Goal: Information Seeking & Learning: Learn about a topic

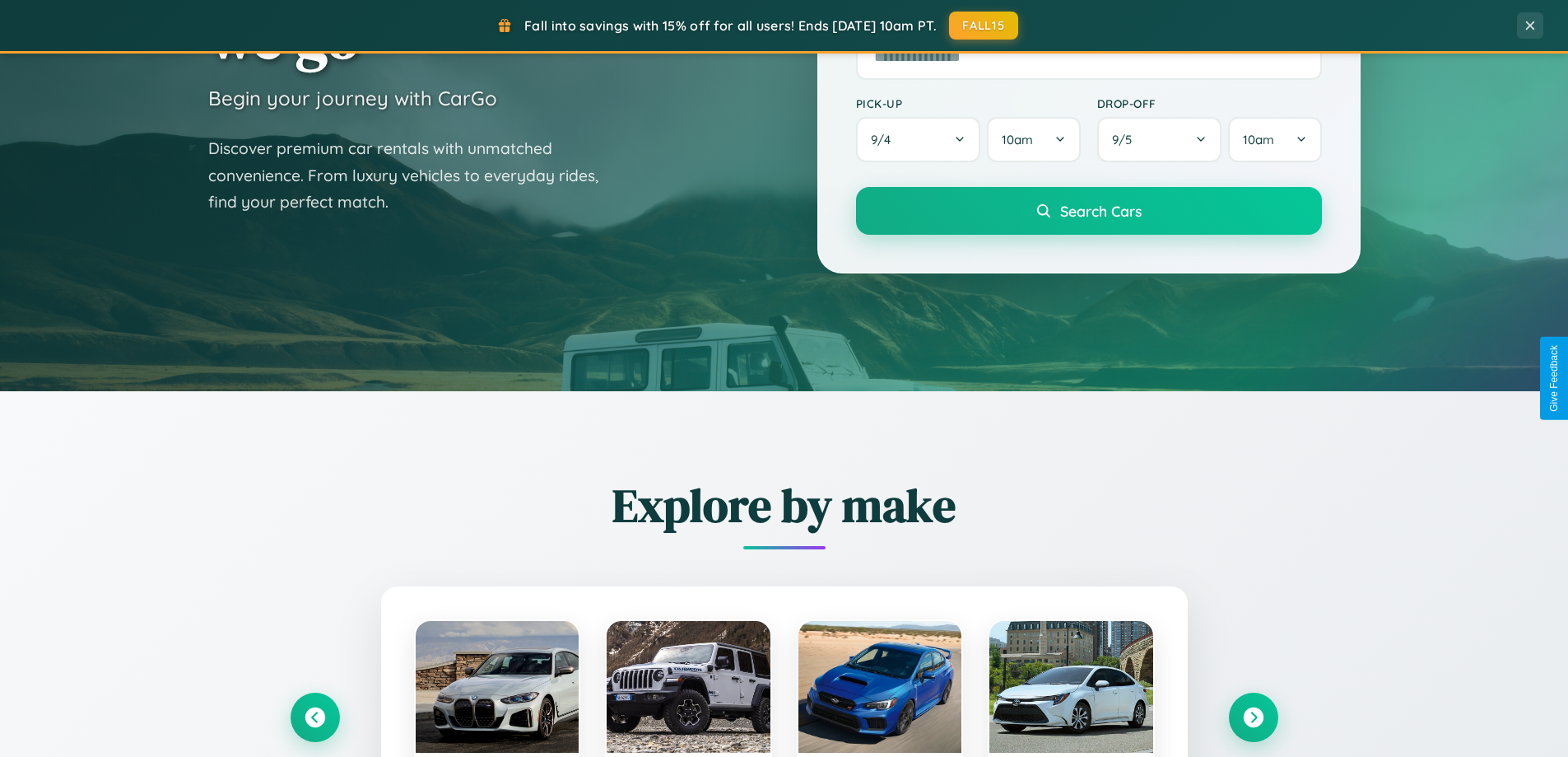
scroll to position [3168, 0]
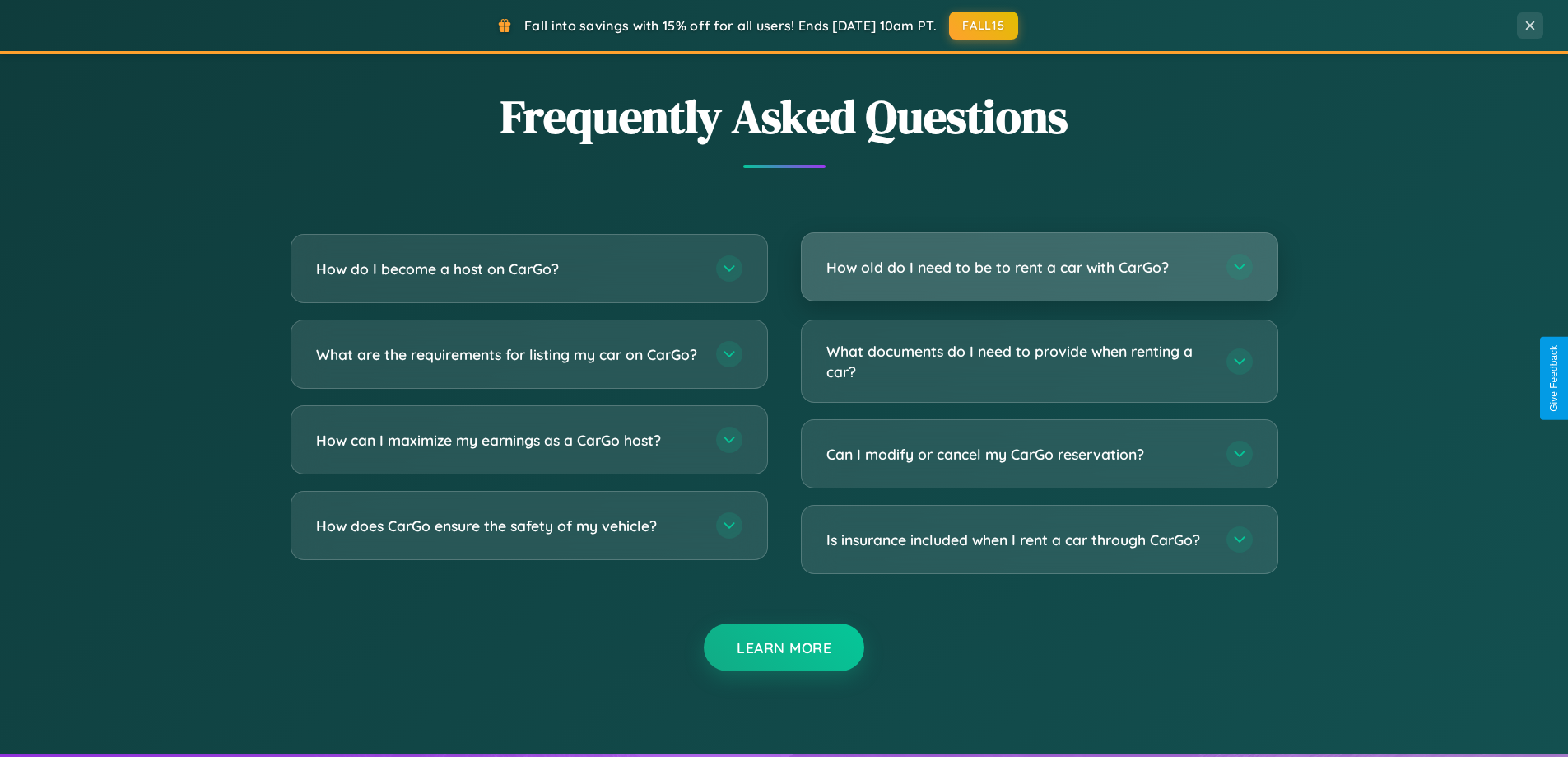
click at [1039, 266] on h3 "How old do I need to be to rent a car with CarGo?" at bounding box center [1018, 267] width 383 height 21
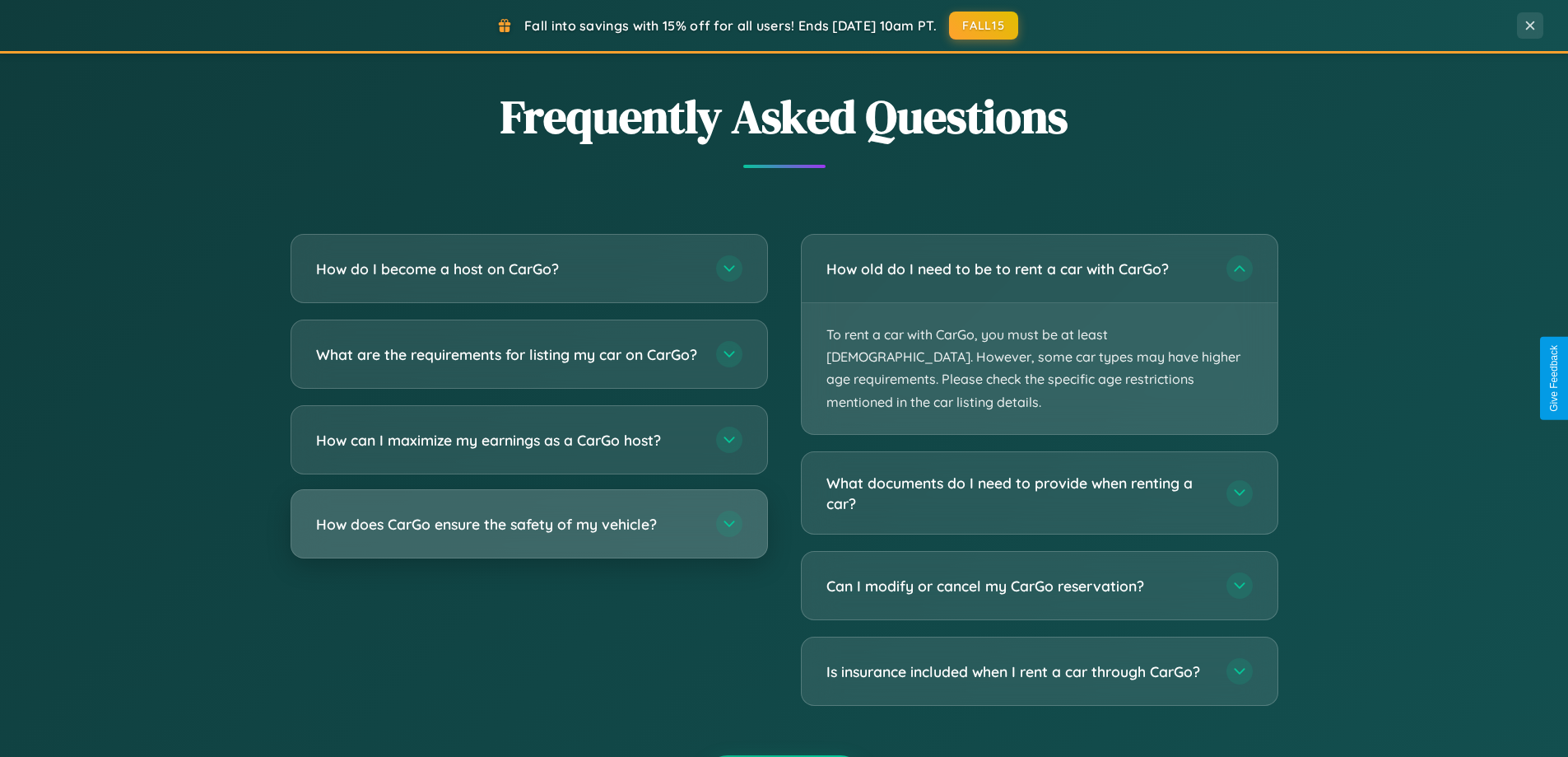
click at [528, 534] on h3 "How does CarGo ensure the safety of my vehicle?" at bounding box center [507, 524] width 383 height 21
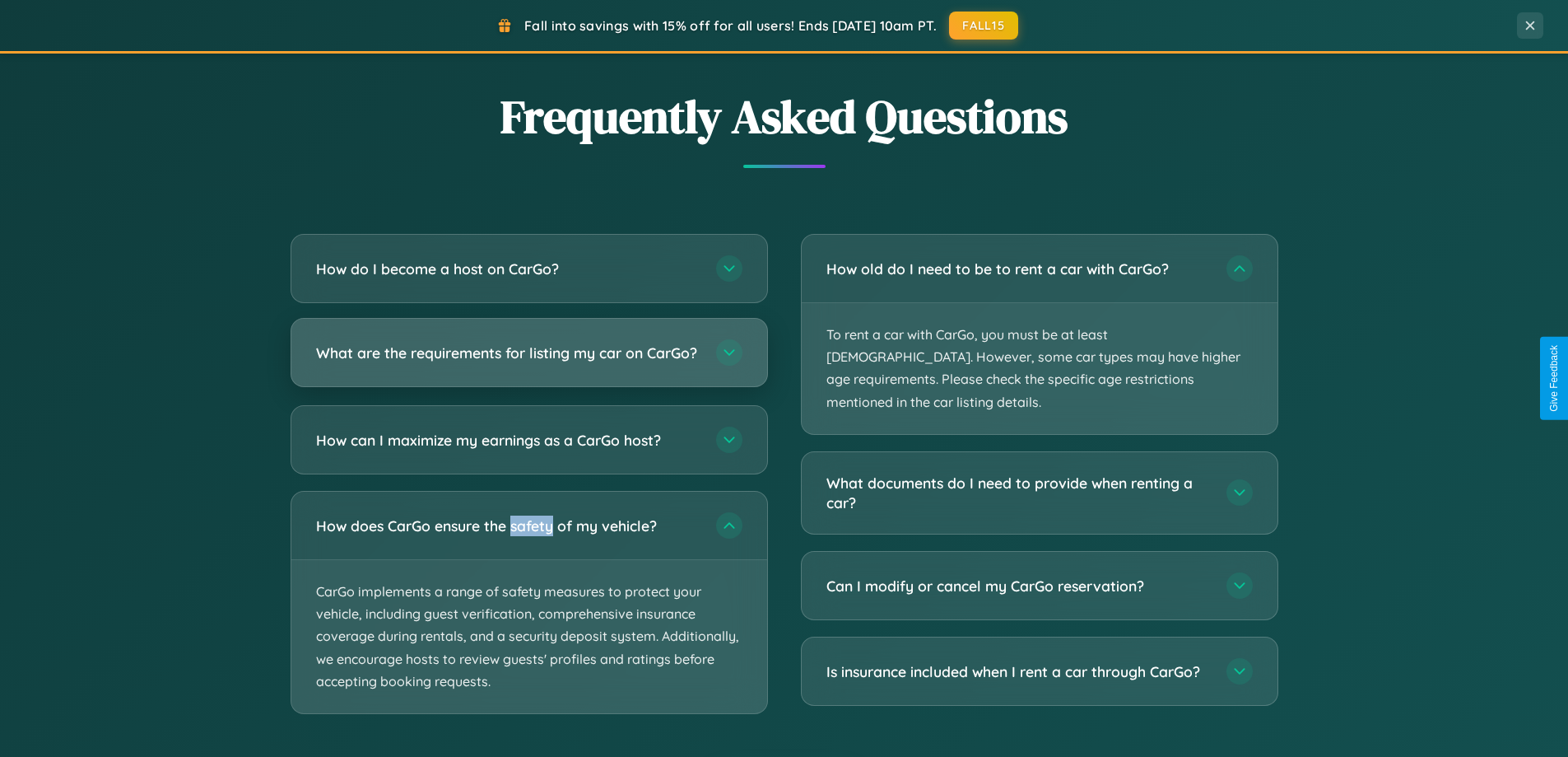
click at [528, 361] on h3 "What are the requirements for listing my car on CarGo?" at bounding box center [507, 353] width 383 height 21
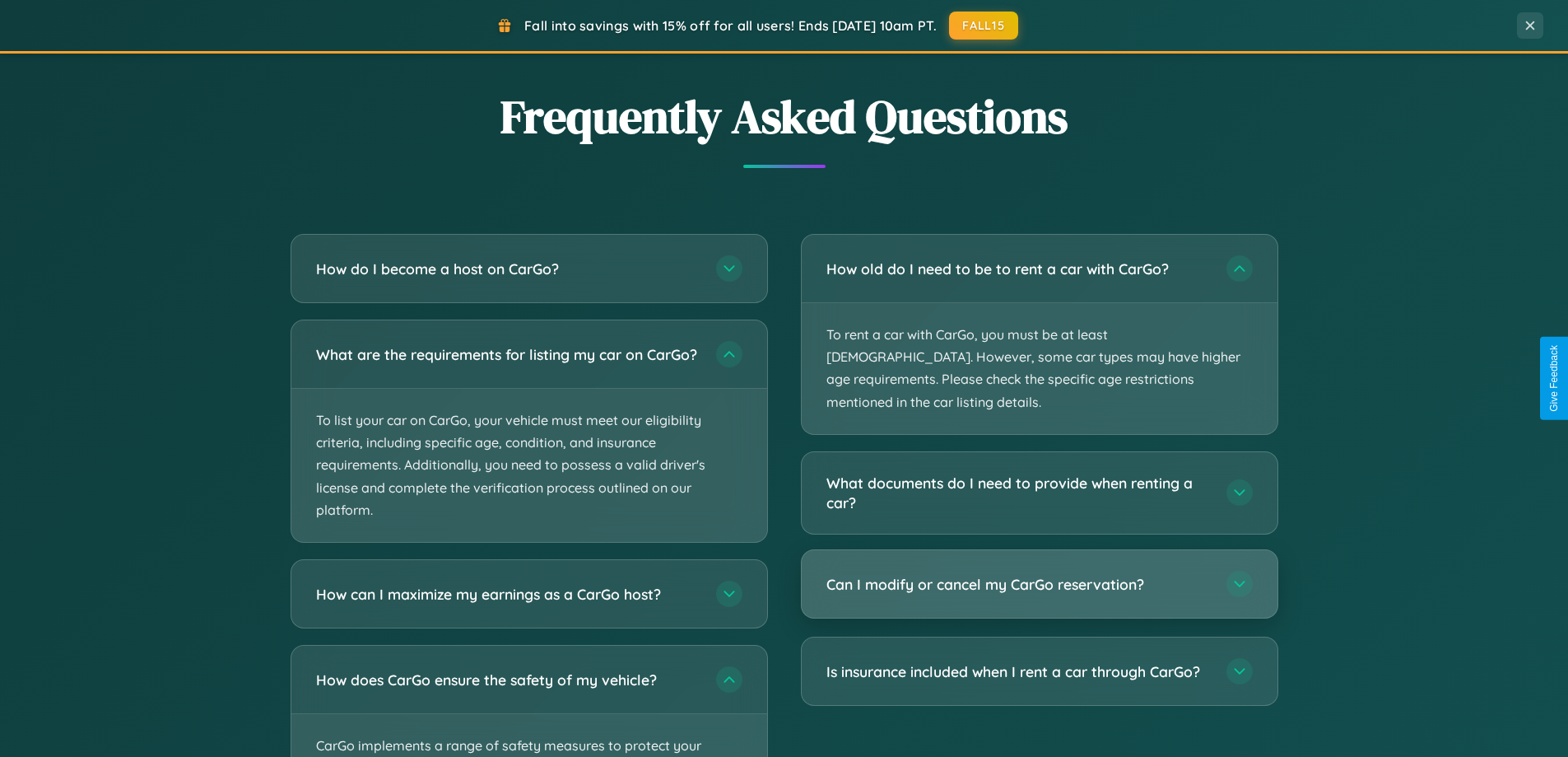
click at [1039, 574] on h3 "Can I modify or cancel my CarGo reservation?" at bounding box center [1018, 584] width 383 height 21
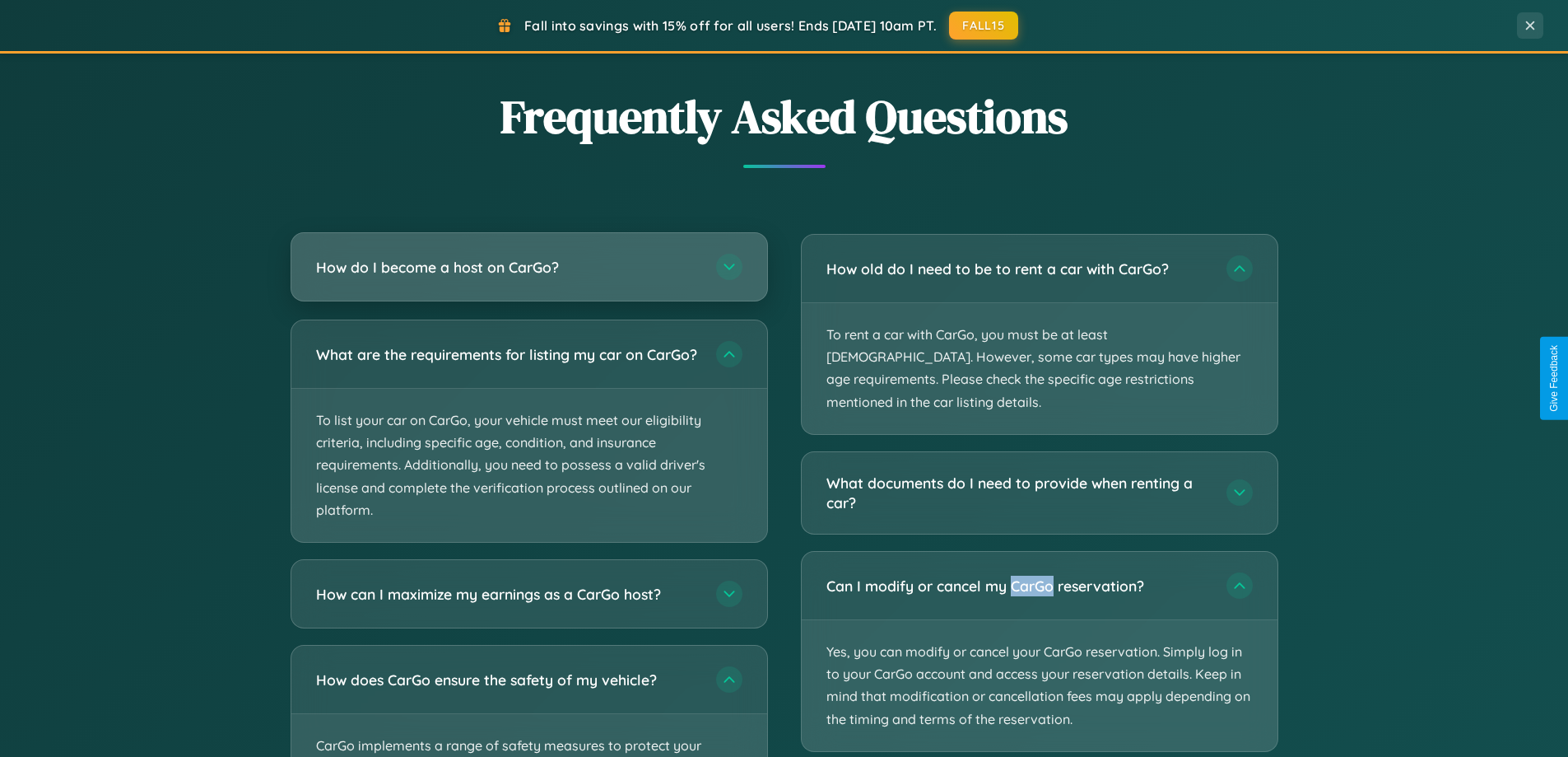
click at [528, 266] on h3 "How do I become a host on CarGo?" at bounding box center [507, 267] width 383 height 21
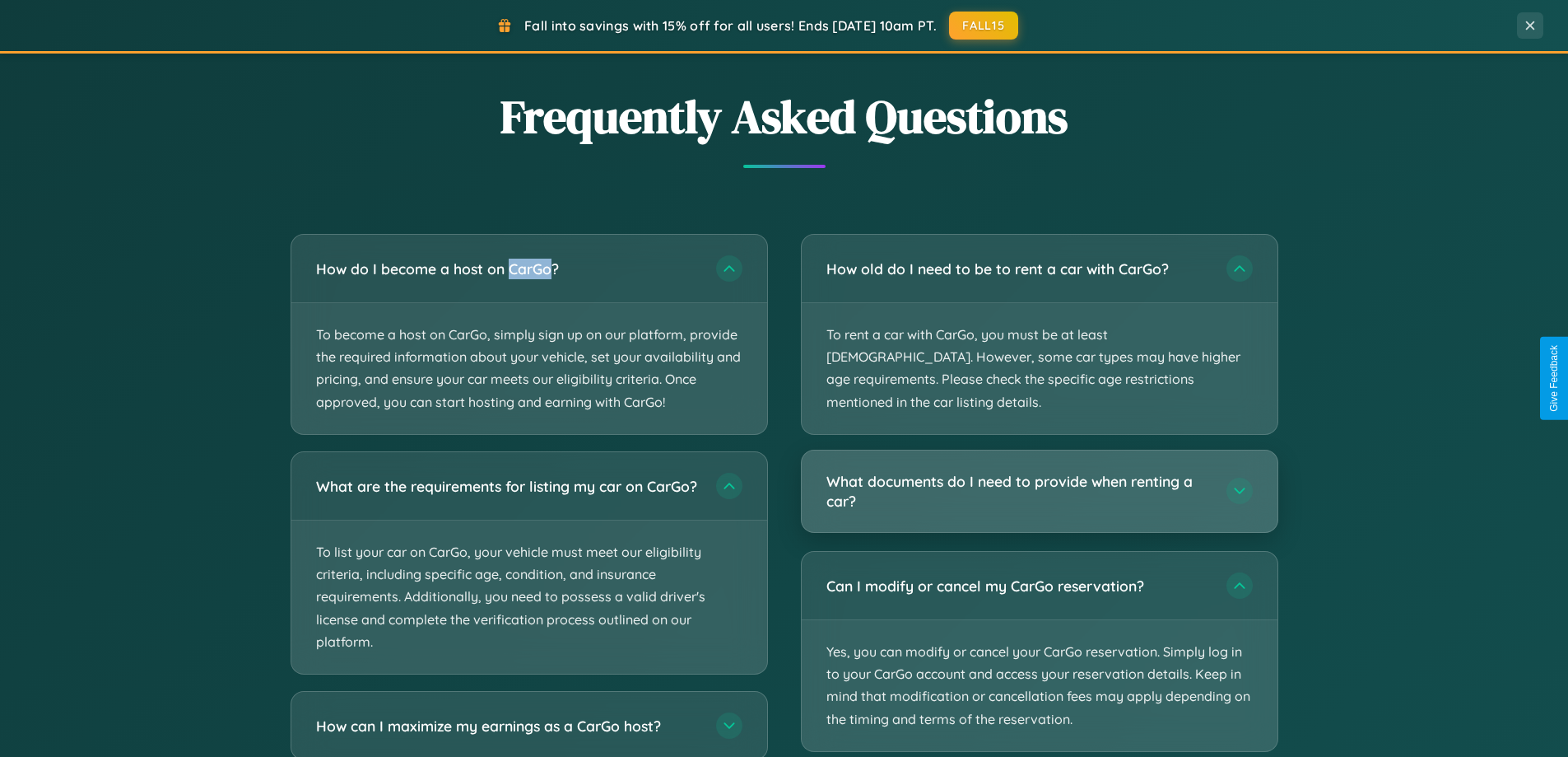
click at [1039, 471] on h3 "What documents do I need to provide when renting a car?" at bounding box center [1018, 491] width 383 height 41
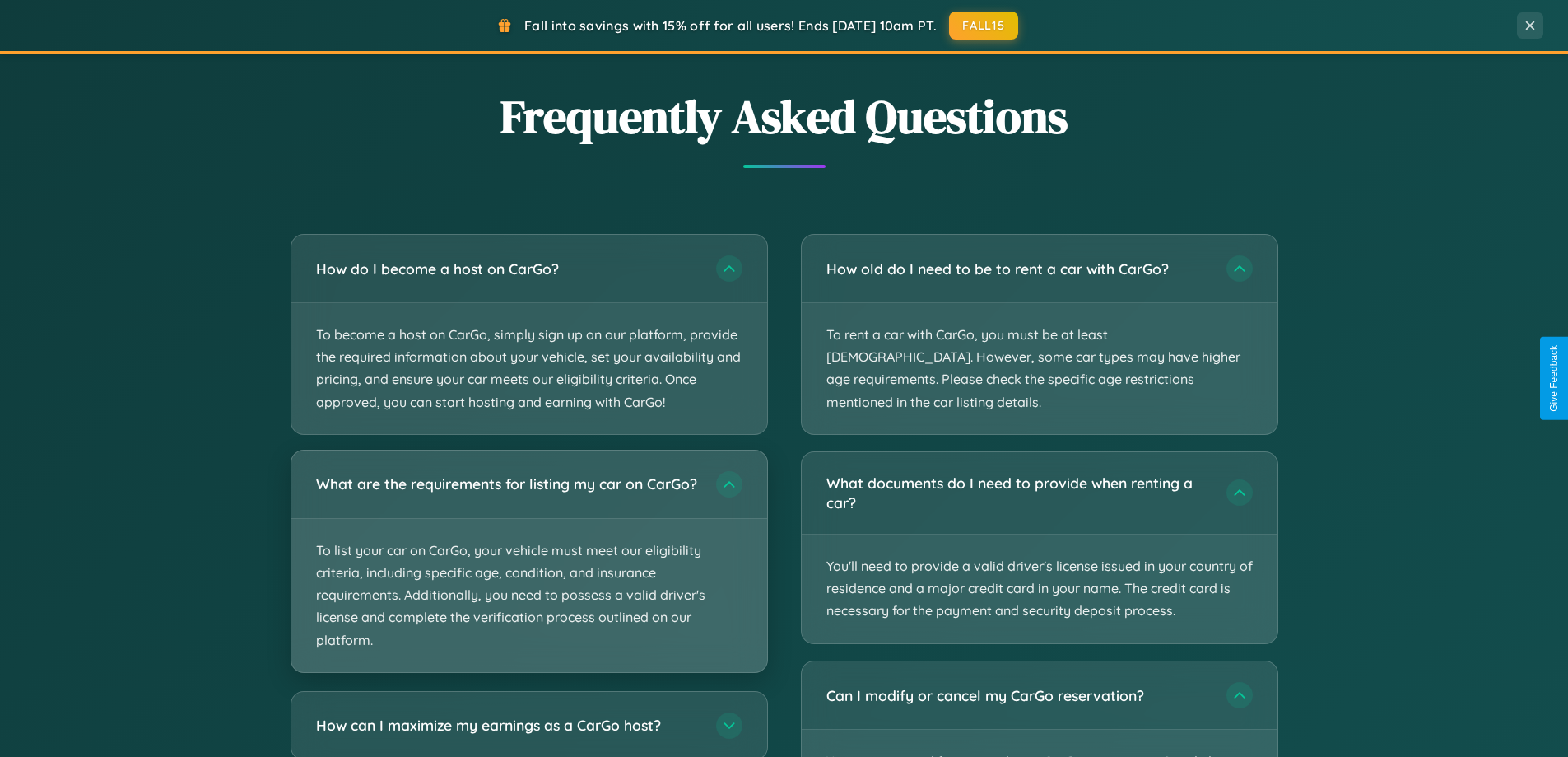
click at [528, 568] on p "To list your car on CarGo, your vehicle must meet our eligibility criteria, inc…" at bounding box center [528, 595] width 476 height 153
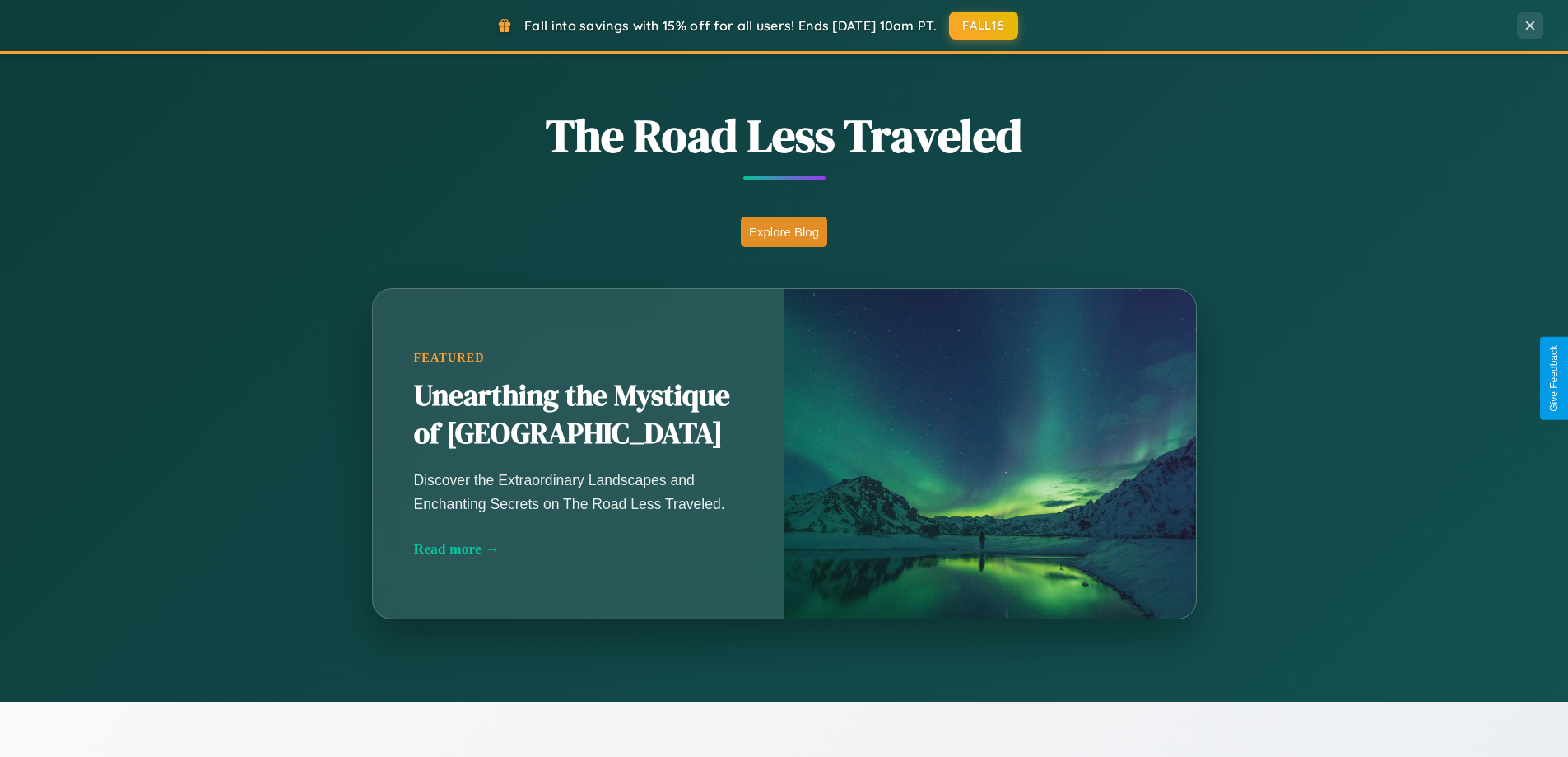
scroll to position [709, 0]
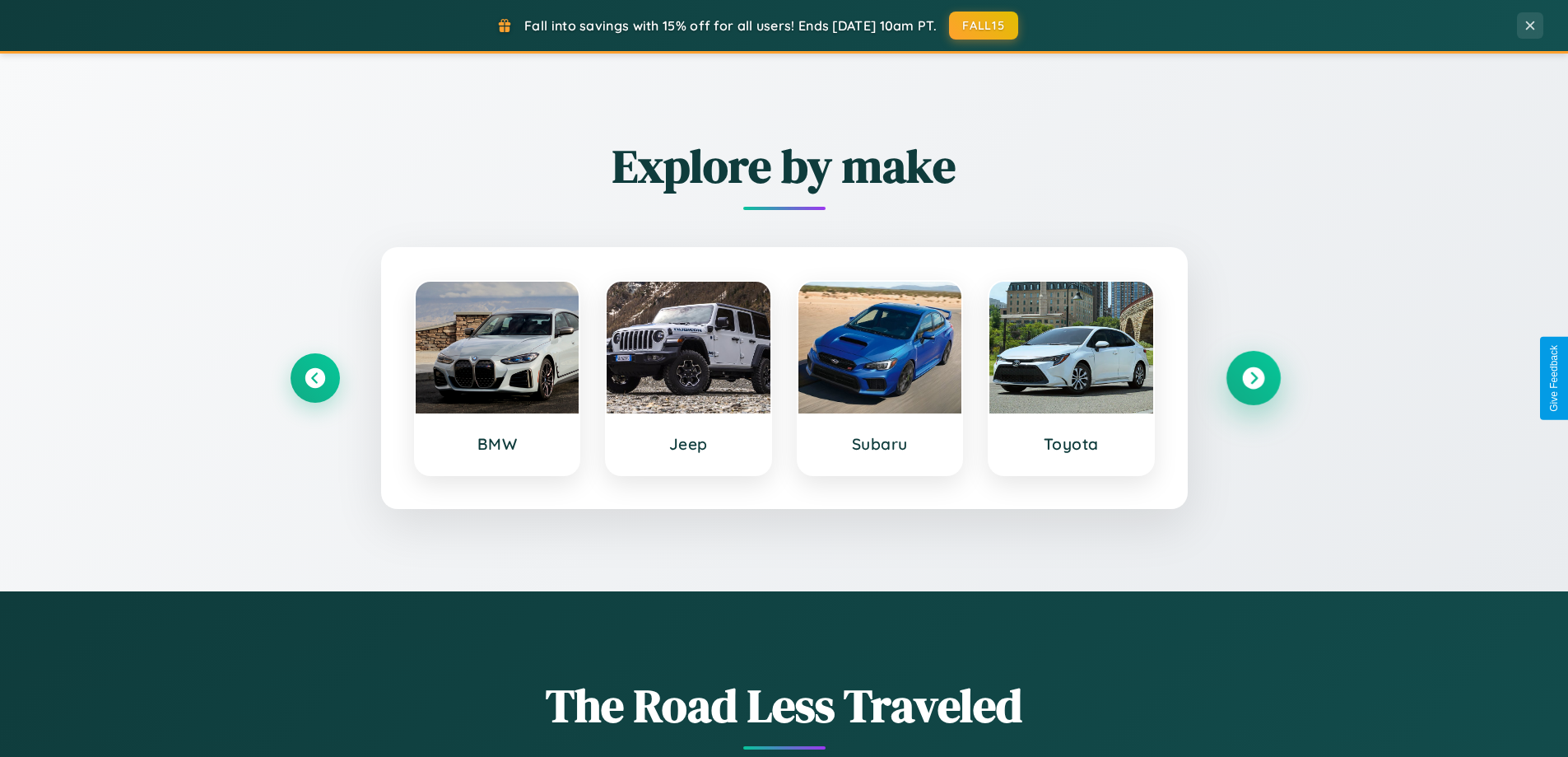
click at [1252, 378] on icon at bounding box center [1252, 378] width 22 height 22
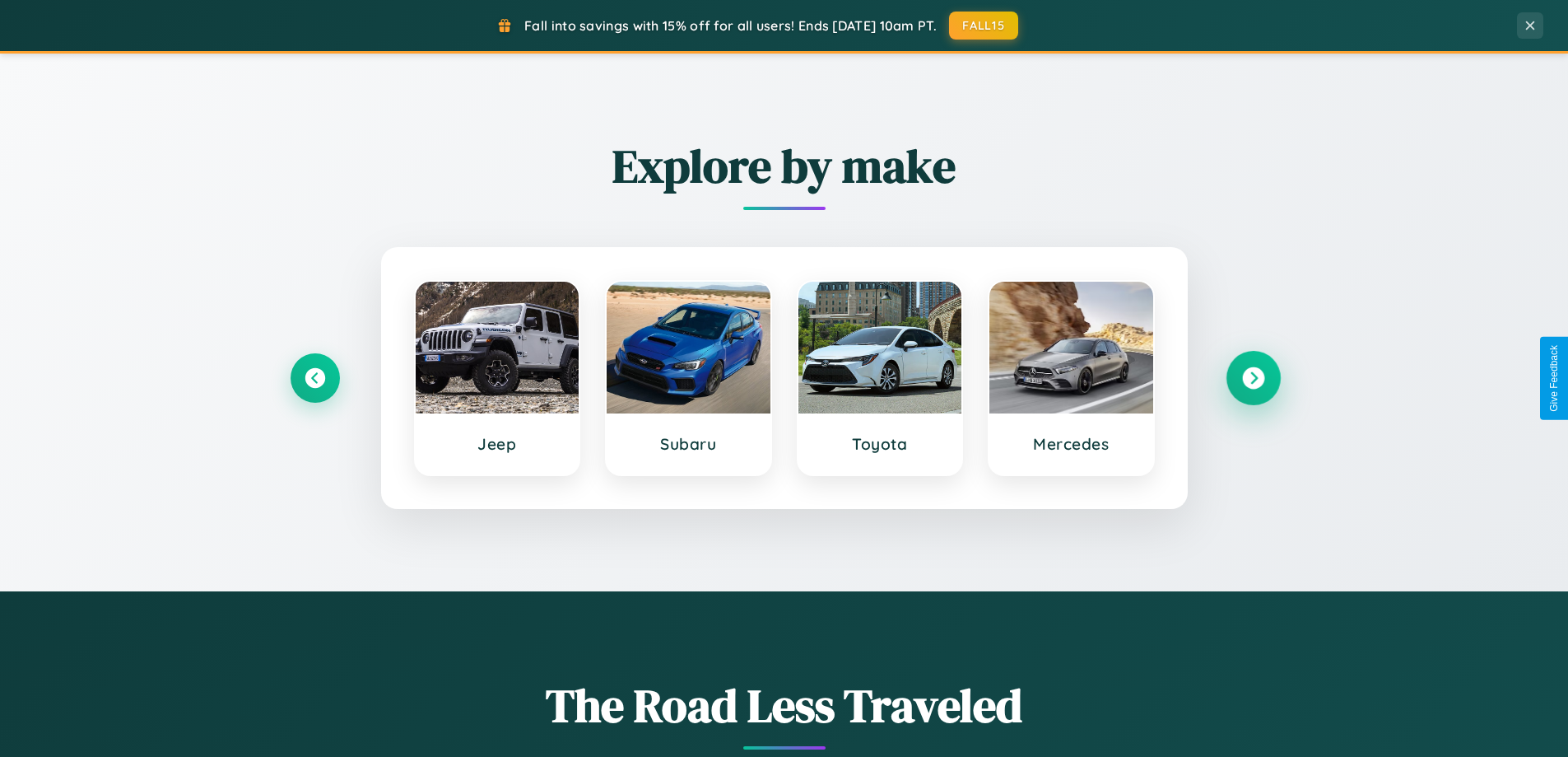
click at [1252, 378] on icon at bounding box center [1252, 378] width 22 height 22
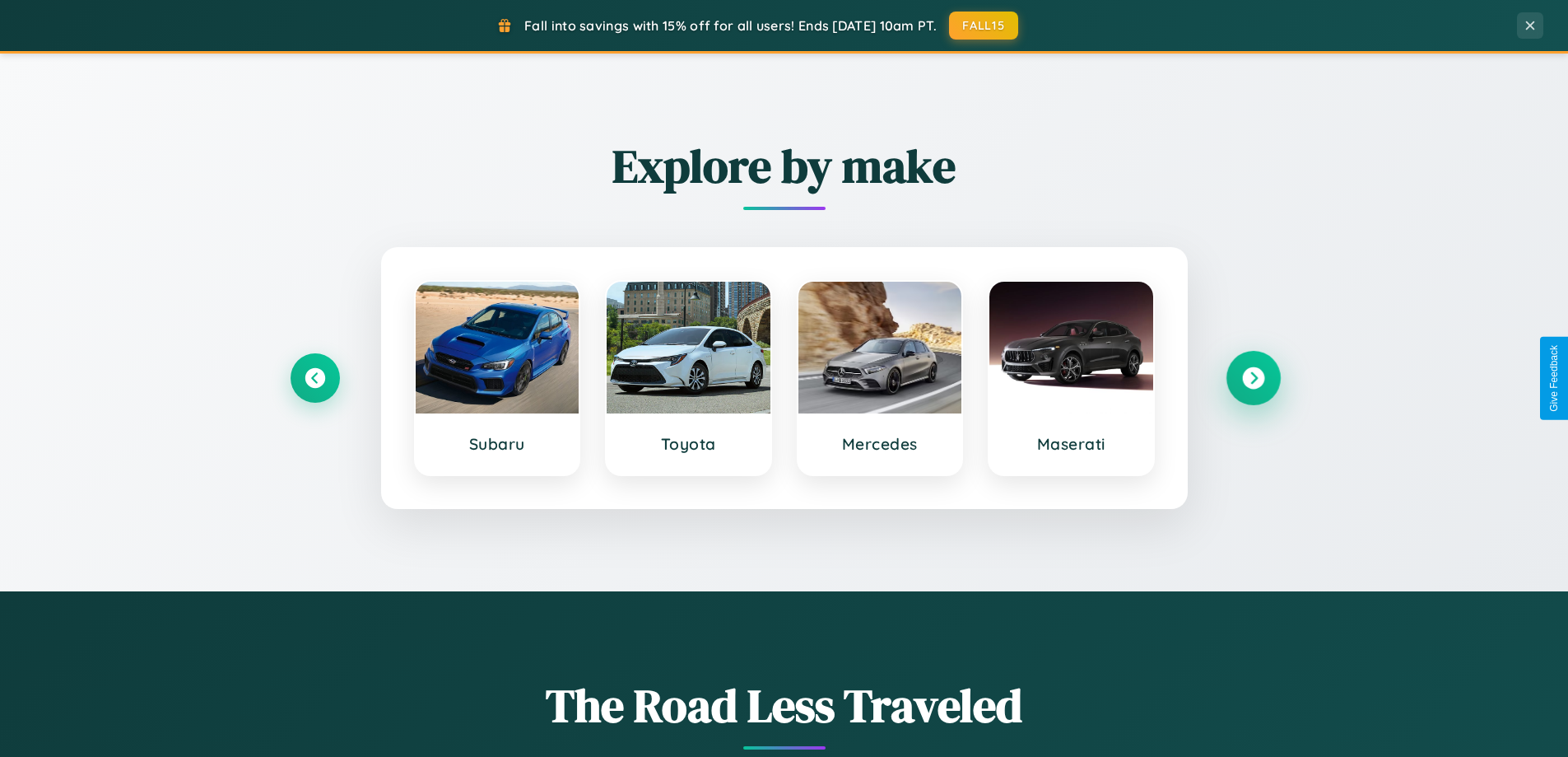
click at [1252, 378] on icon at bounding box center [1252, 378] width 22 height 22
